Goal: Information Seeking & Learning: Check status

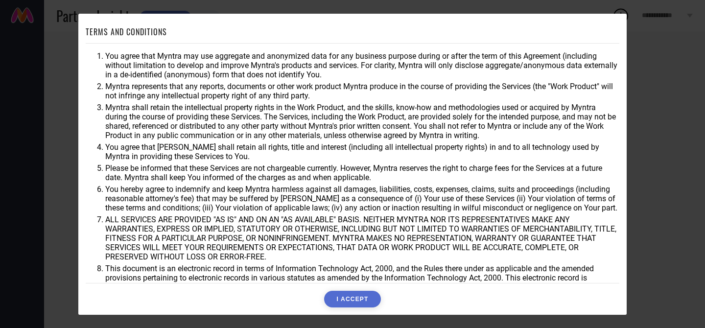
click at [348, 295] on button "I ACCEPT" at bounding box center [352, 299] width 56 height 17
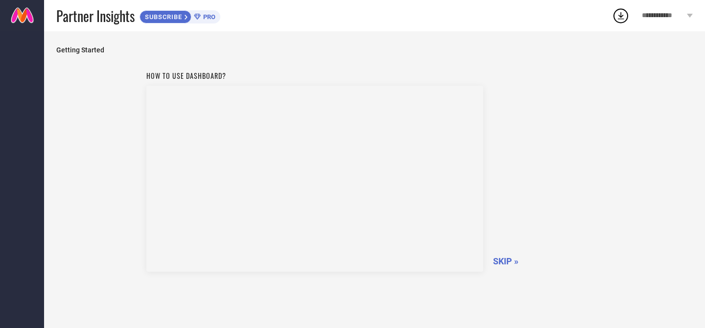
click at [509, 264] on span "SKIP »" at bounding box center [505, 261] width 25 height 10
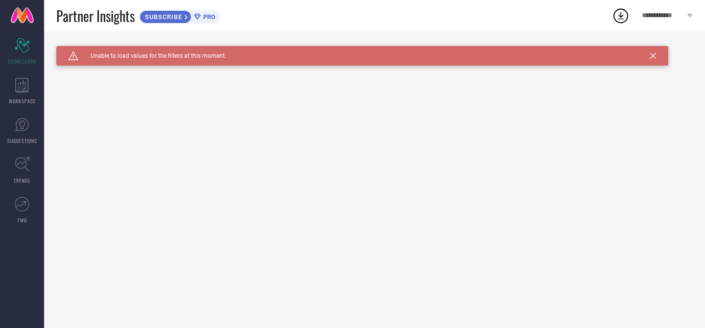
click at [671, 13] on span "**********" at bounding box center [663, 16] width 43 height 8
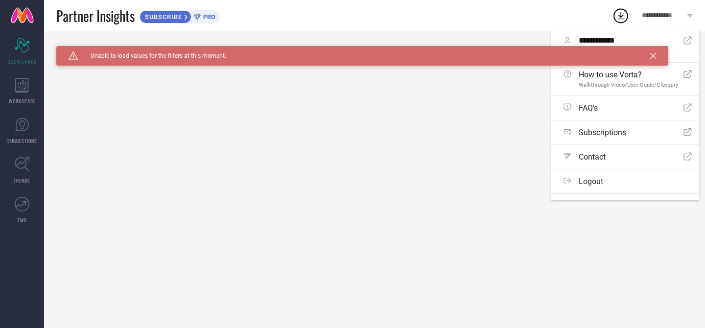
click at [655, 57] on icon at bounding box center [654, 56] width 6 height 6
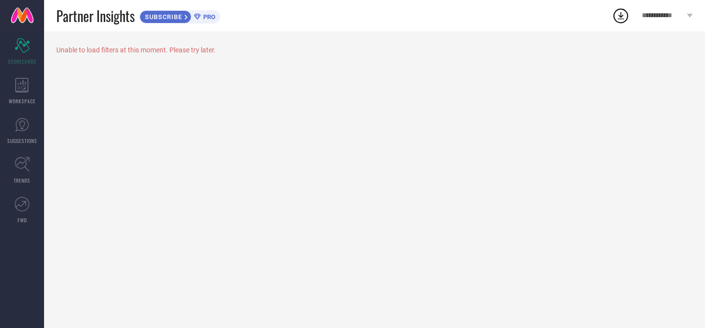
click at [621, 17] on icon at bounding box center [621, 15] width 6 height 7
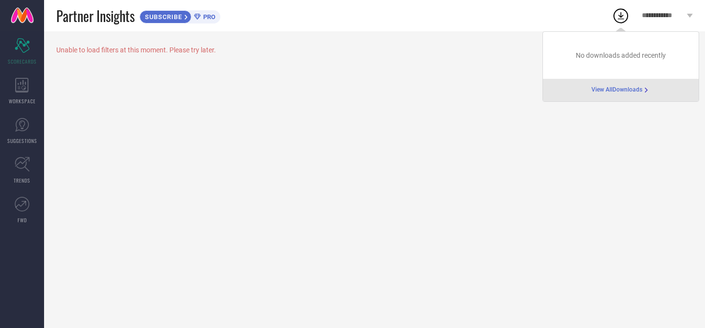
click at [621, 17] on icon at bounding box center [621, 15] width 6 height 7
click at [22, 81] on icon at bounding box center [22, 85] width 14 height 15
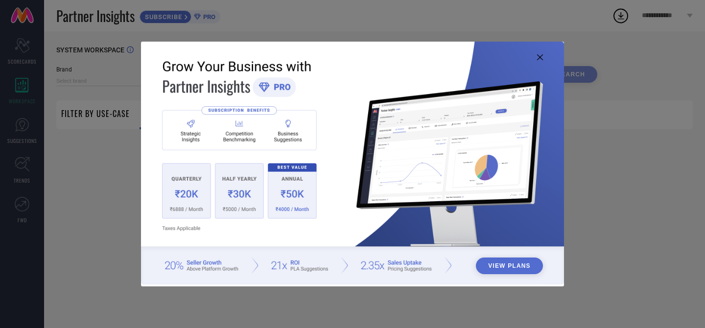
type input "1 STOP FASHION"
type input "All"
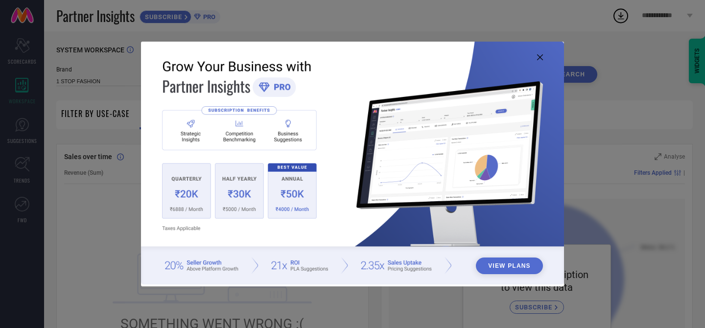
click at [538, 61] on img at bounding box center [352, 163] width 423 height 243
click at [539, 55] on icon at bounding box center [540, 57] width 6 height 6
